Goal: Information Seeking & Learning: Find specific fact

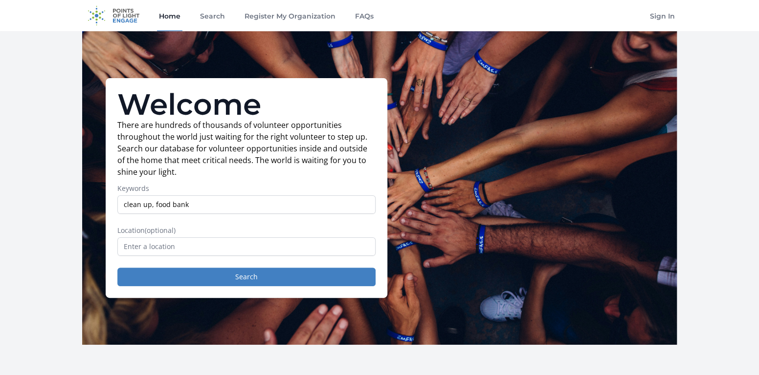
type input "clean up, food bank"
click at [136, 241] on input "text" at bounding box center [246, 247] width 258 height 19
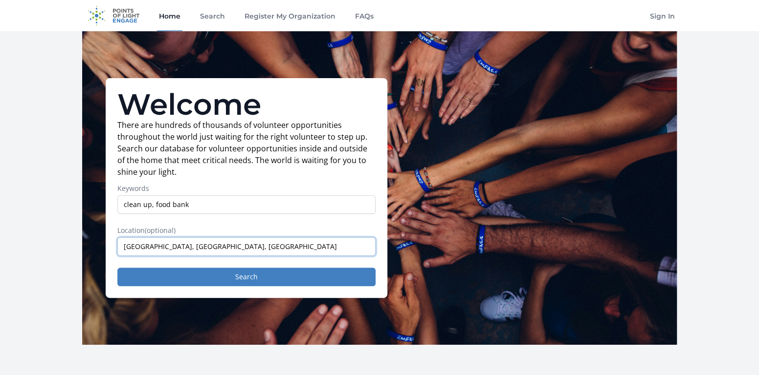
click at [217, 248] on input "Sacramento, CA, USA" at bounding box center [246, 247] width 258 height 19
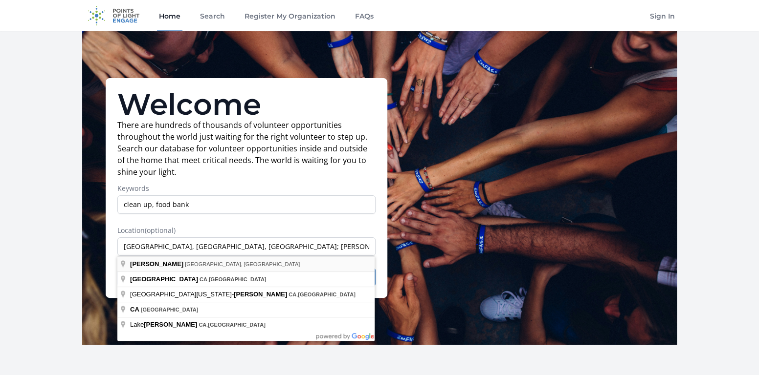
type input "Davis, CA, USA"
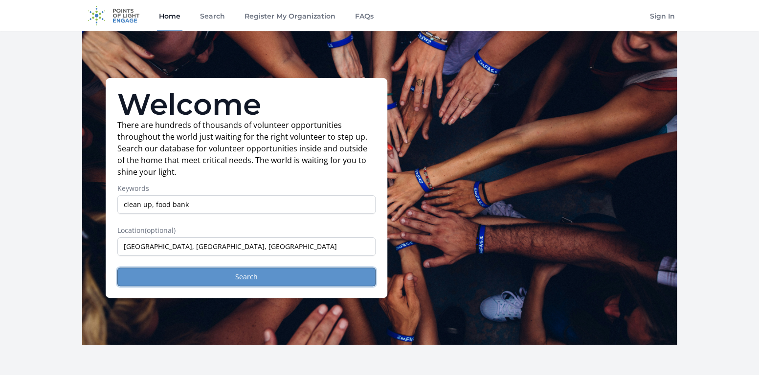
click at [216, 278] on button "Search" at bounding box center [246, 277] width 258 height 19
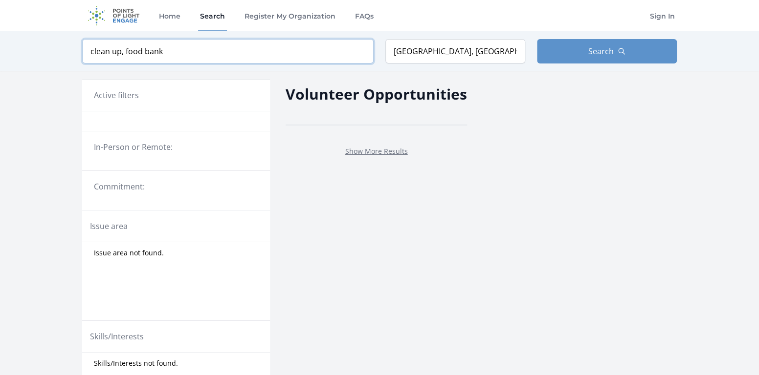
click at [360, 52] on input "clean up, food bank" at bounding box center [227, 51] width 291 height 24
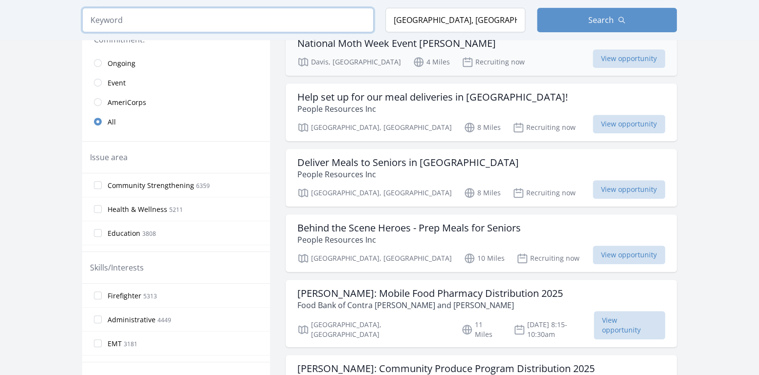
scroll to position [293, 0]
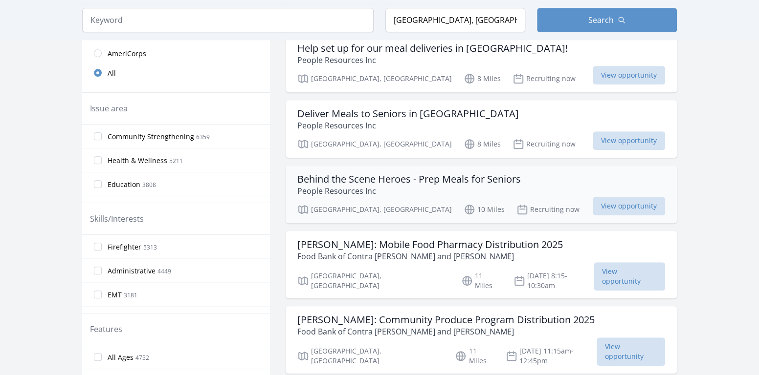
click at [388, 178] on h3 "Behind the Scene Heroes - Prep Meals for Seniors" at bounding box center [408, 179] width 223 height 12
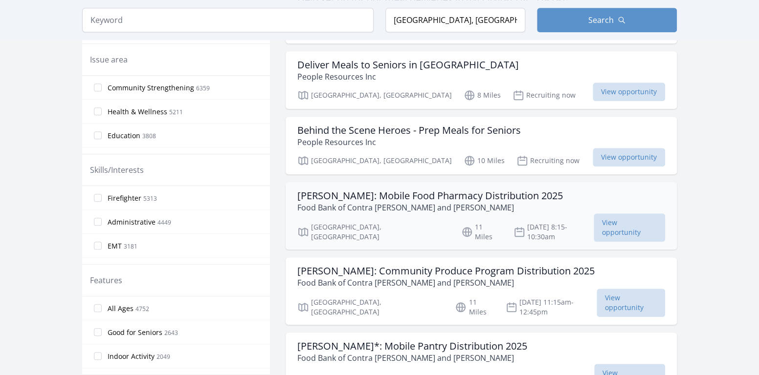
scroll to position [489, 0]
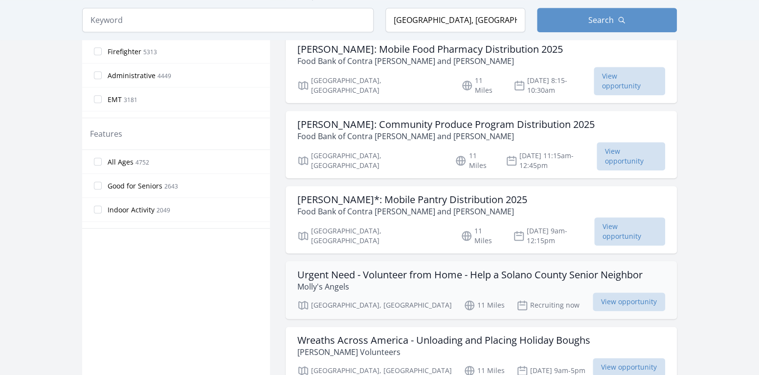
click at [501, 269] on h3 "Urgent Need - Volunteer from Home - Help a Solano County Senior Neighbor" at bounding box center [469, 275] width 345 height 12
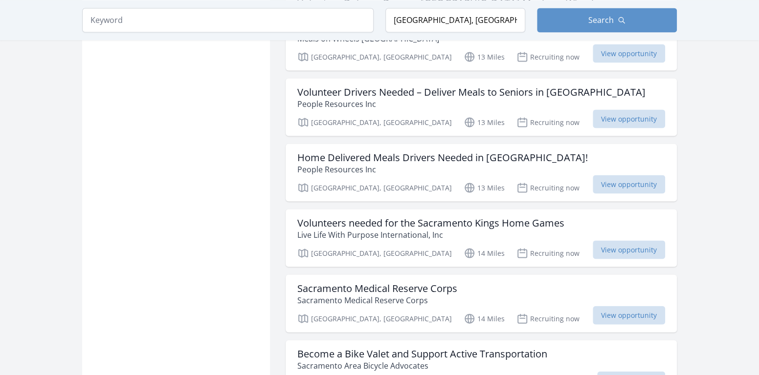
scroll to position [1075, 0]
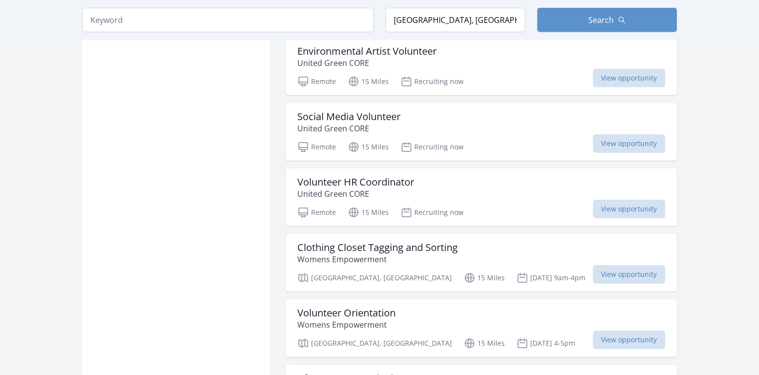
scroll to position [1759, 0]
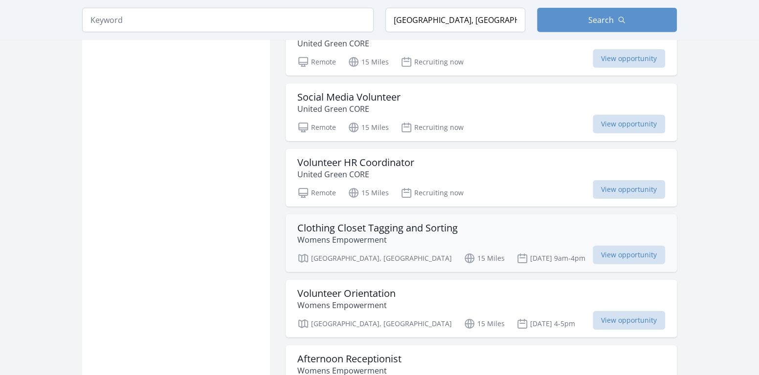
click at [381, 222] on h3 "Clothing Closet Tagging and Sorting" at bounding box center [377, 228] width 160 height 12
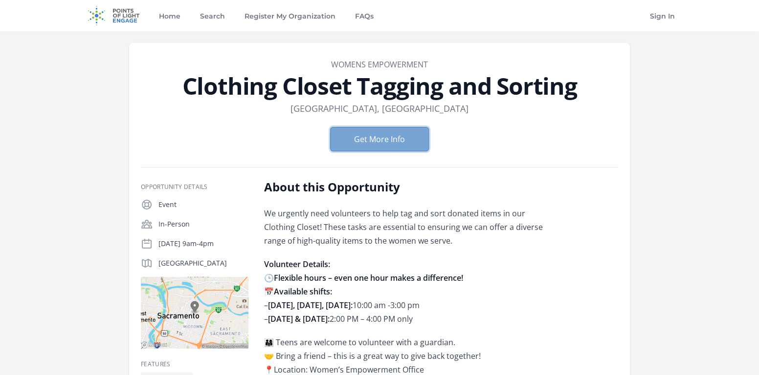
click at [364, 136] on button "Get More Info" at bounding box center [379, 139] width 99 height 24
drag, startPoint x: 399, startPoint y: 213, endPoint x: 498, endPoint y: 215, distance: 98.3
click at [498, 215] on p "We urgently need volunteers to help tag and sort donated items in our Clothing …" at bounding box center [407, 227] width 286 height 41
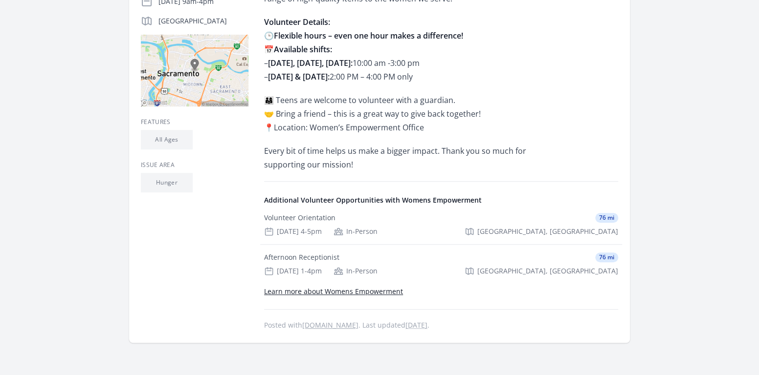
scroll to position [49, 0]
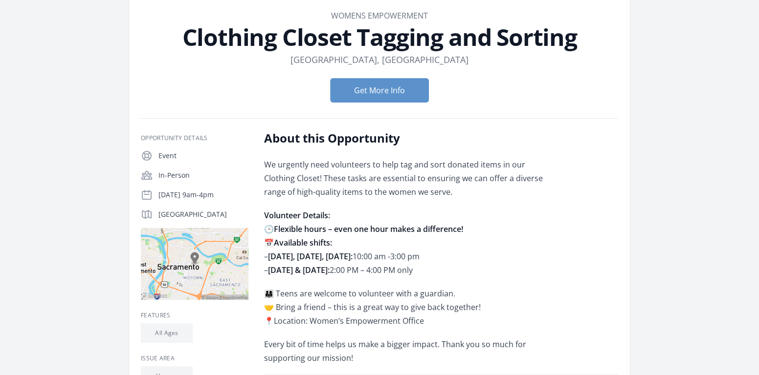
click at [515, 241] on p "Volunteer Details: 🕒 Flexible hours – even one hour makes a difference! 📅 Avail…" at bounding box center [407, 243] width 286 height 68
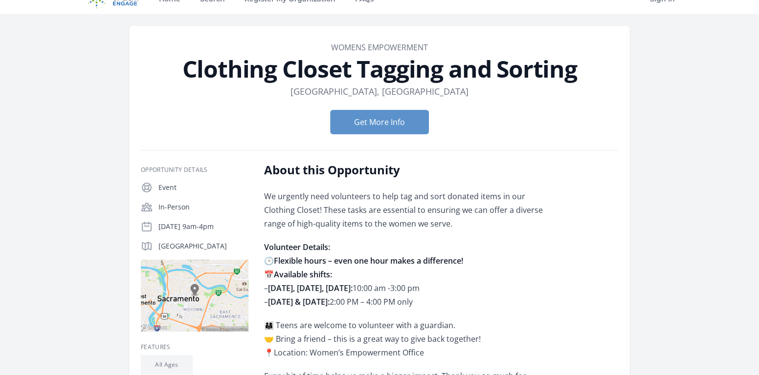
scroll to position [0, 0]
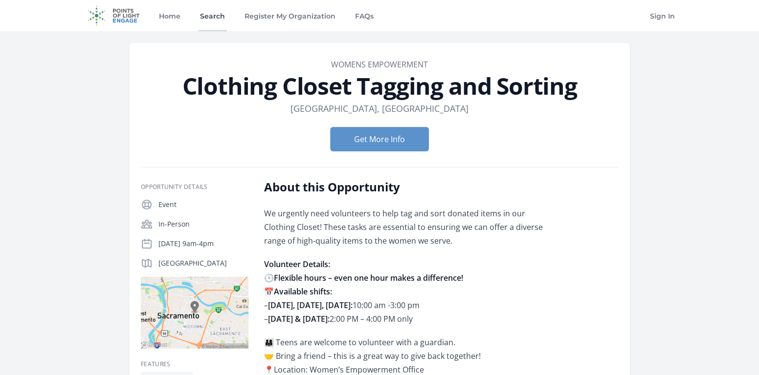
click at [213, 15] on link "Search" at bounding box center [212, 15] width 29 height 31
drag, startPoint x: 184, startPoint y: 86, endPoint x: 586, endPoint y: 87, distance: 402.7
click at [586, 87] on h1 "Clothing Closet Tagging and Sorting" at bounding box center [379, 85] width 477 height 23
copy h1 "Clothing Closet Tagging and Sorting"
click at [216, 18] on link "Search" at bounding box center [212, 15] width 29 height 31
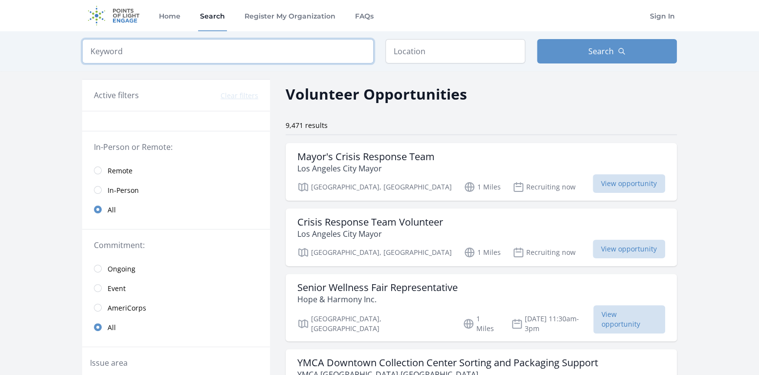
click at [113, 53] on input "search" at bounding box center [227, 51] width 291 height 24
click at [413, 47] on input "text" at bounding box center [455, 51] width 140 height 24
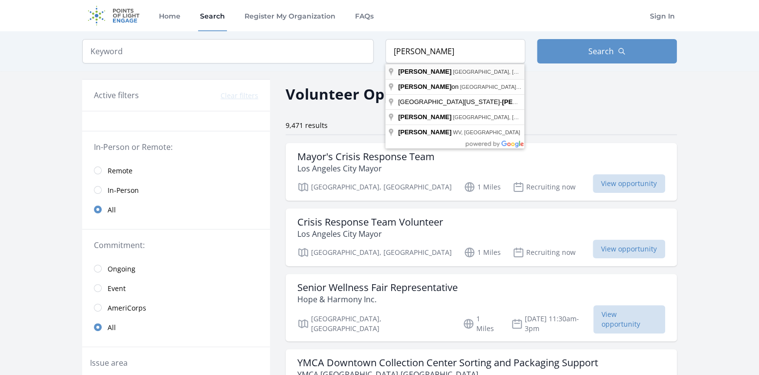
type input "Davis, CA, USA"
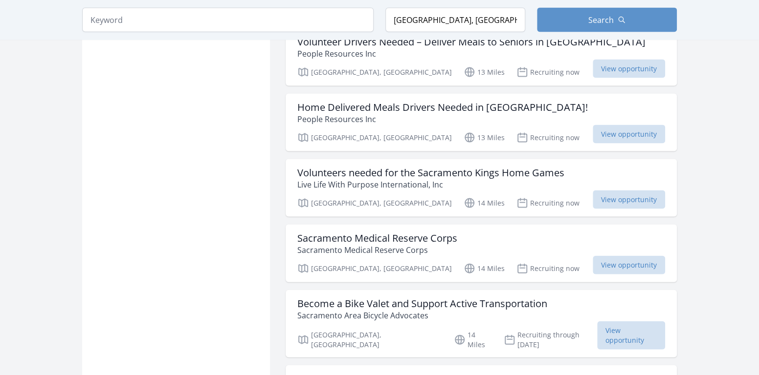
scroll to position [1075, 0]
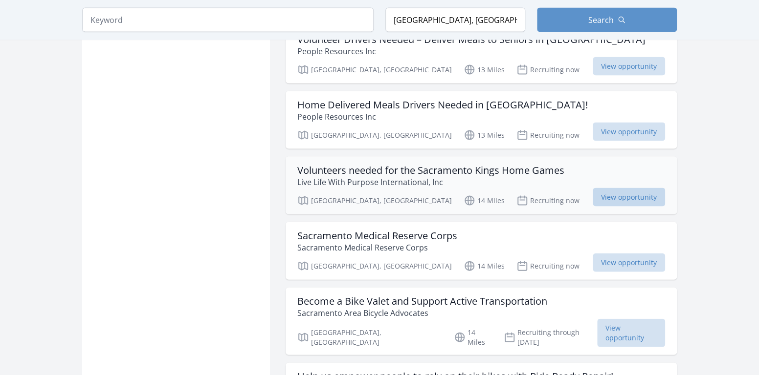
click at [632, 188] on span "View opportunity" at bounding box center [628, 197] width 72 height 19
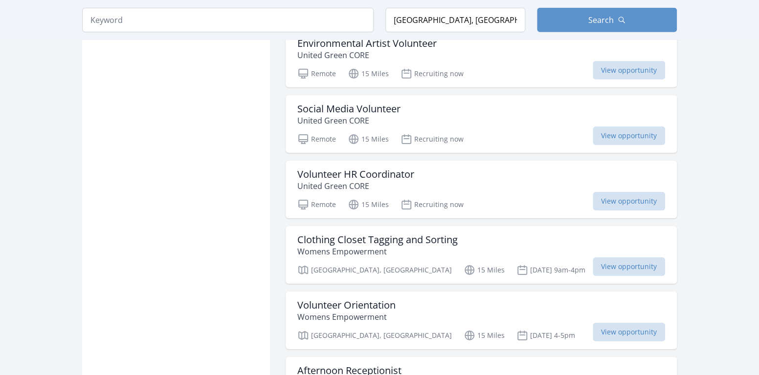
scroll to position [1759, 0]
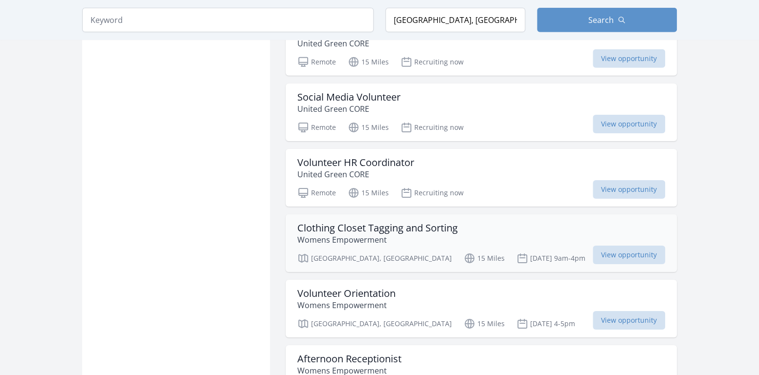
click at [402, 234] on p "Womens Empowerment" at bounding box center [377, 240] width 160 height 12
click at [352, 300] on p "Womens Empowerment" at bounding box center [346, 306] width 98 height 12
click at [331, 353] on h3 "Afternoon Receptionist" at bounding box center [349, 359] width 104 height 12
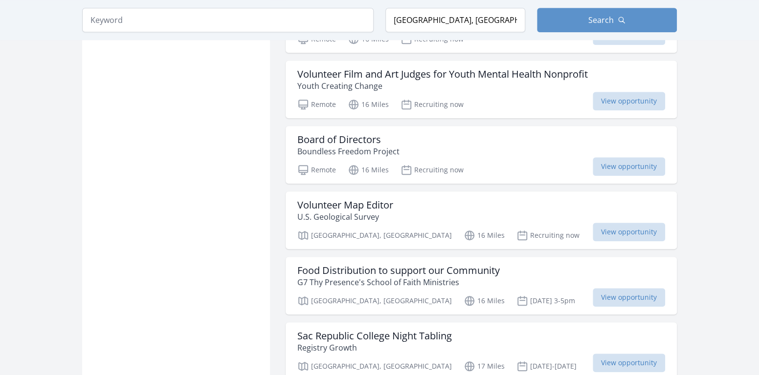
scroll to position [2493, 0]
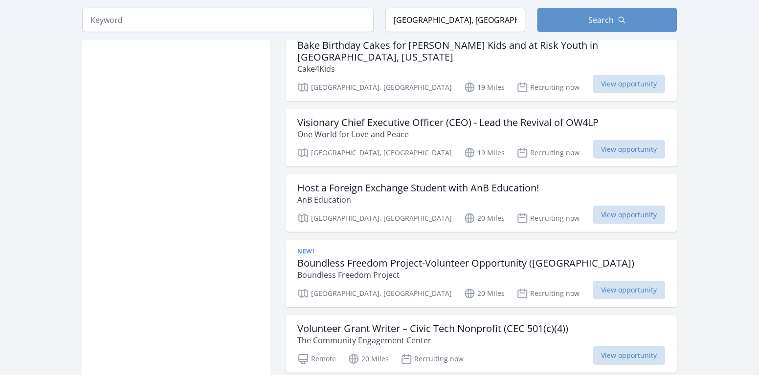
scroll to position [3714, 0]
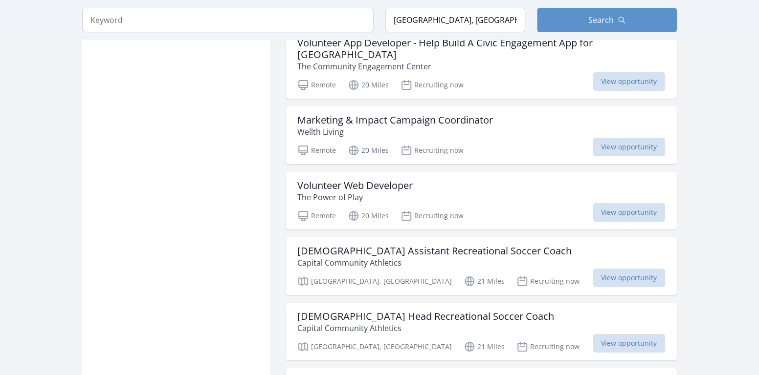
scroll to position [4056, 0]
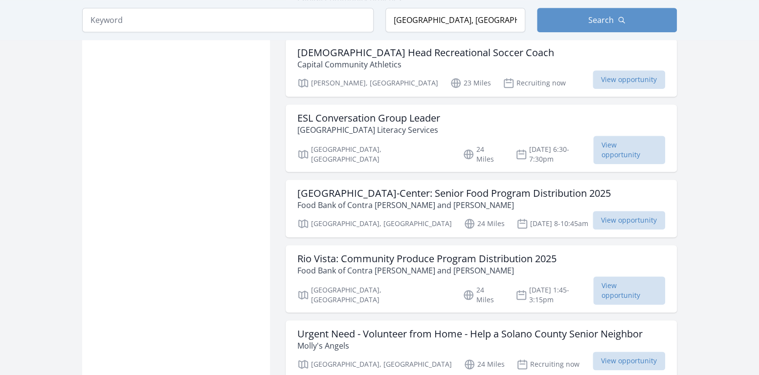
scroll to position [4692, 0]
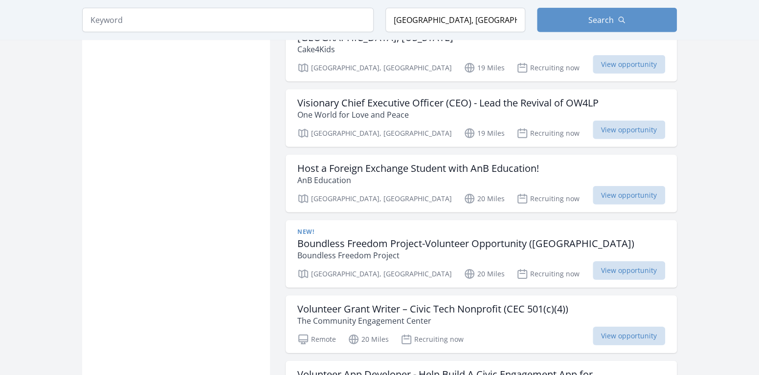
scroll to position [2493, 0]
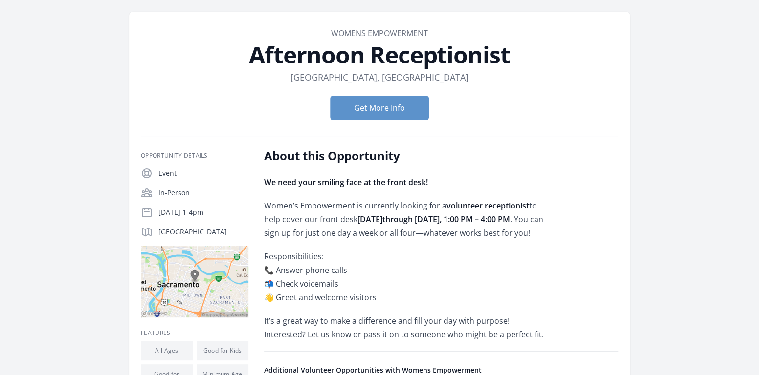
scroll to position [49, 0]
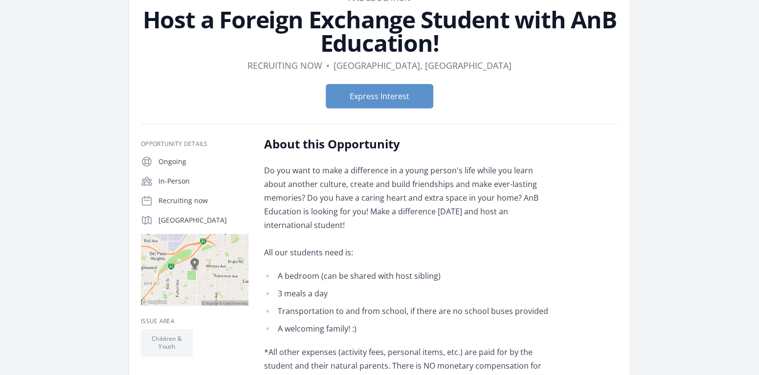
scroll to position [49, 0]
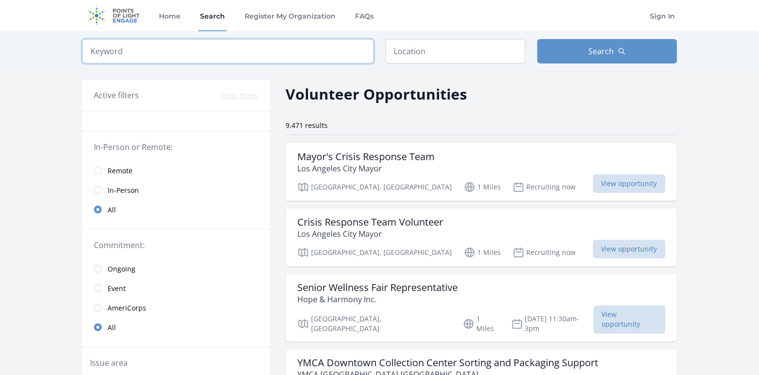
click at [171, 48] on input "search" at bounding box center [227, 51] width 291 height 24
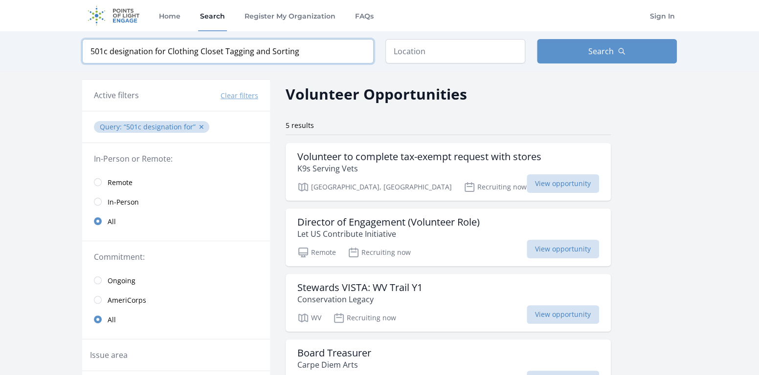
type input "501c designation for Clothing Closet Tagging and Sorting"
click button "submit" at bounding box center [0, 0] width 0 height 0
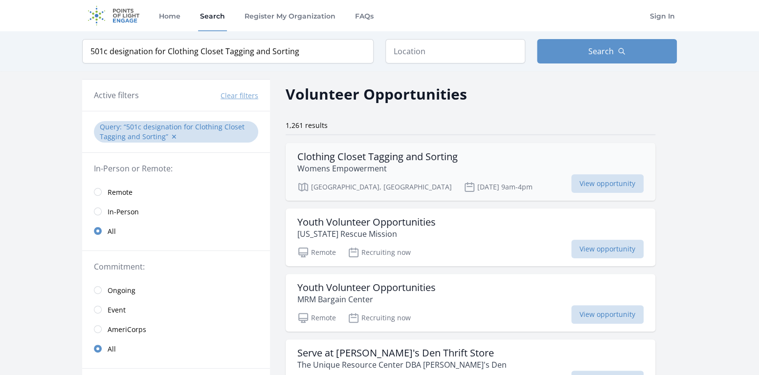
click at [374, 153] on h3 "Clothing Closet Tagging and Sorting" at bounding box center [377, 157] width 160 height 12
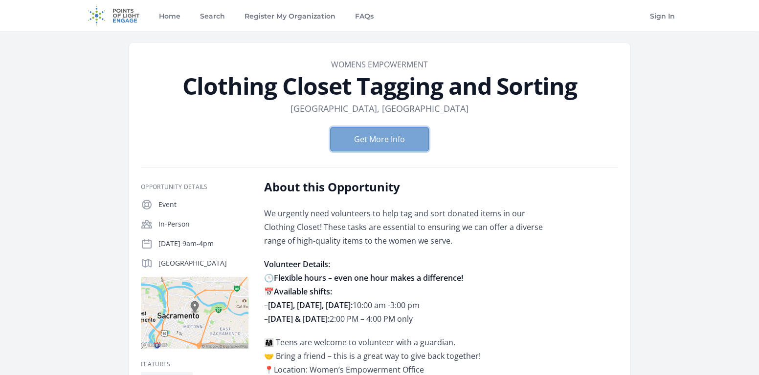
click at [377, 133] on button "Get More Info" at bounding box center [379, 139] width 99 height 24
